Goal: Task Accomplishment & Management: Use online tool/utility

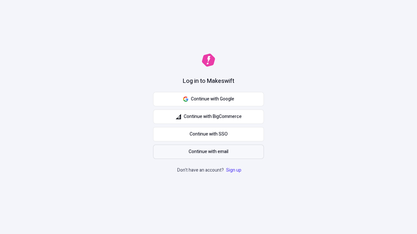
click at [208, 152] on span "Continue with email" at bounding box center [208, 151] width 40 height 7
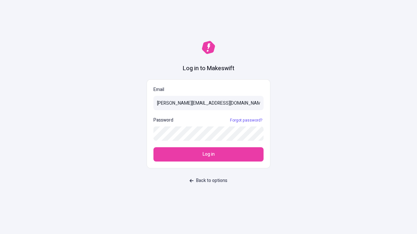
type input "sasha+test-ui@makeswift.com"
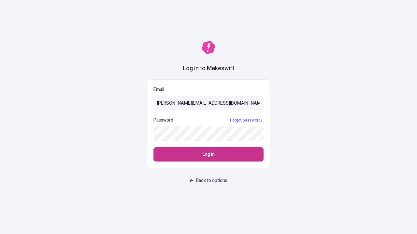
click at [208, 155] on span "Log in" at bounding box center [208, 154] width 12 height 7
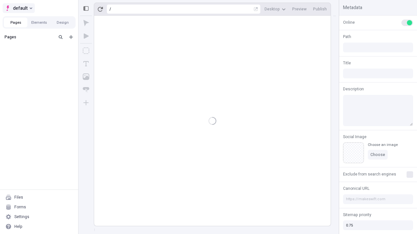
click at [18, 8] on span "default" at bounding box center [20, 8] width 15 height 8
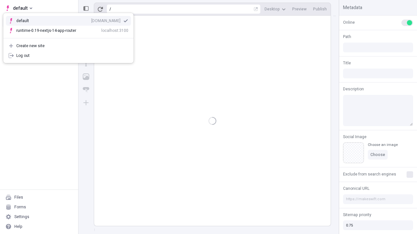
click at [91, 20] on div "[DOMAIN_NAME]" at bounding box center [105, 20] width 29 height 5
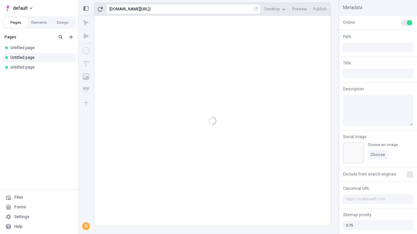
type input "/deep-link-taceo"
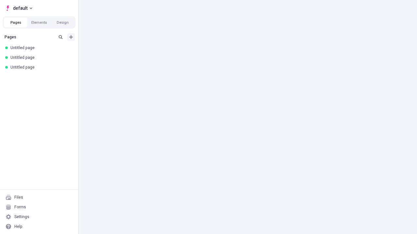
click at [71, 37] on icon "Add new" at bounding box center [71, 37] width 4 height 4
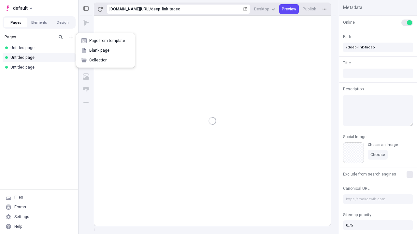
click at [105, 50] on span "Blank page" at bounding box center [109, 50] width 40 height 5
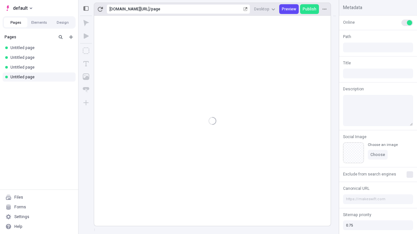
type input "/page"
